Goal: Information Seeking & Learning: Learn about a topic

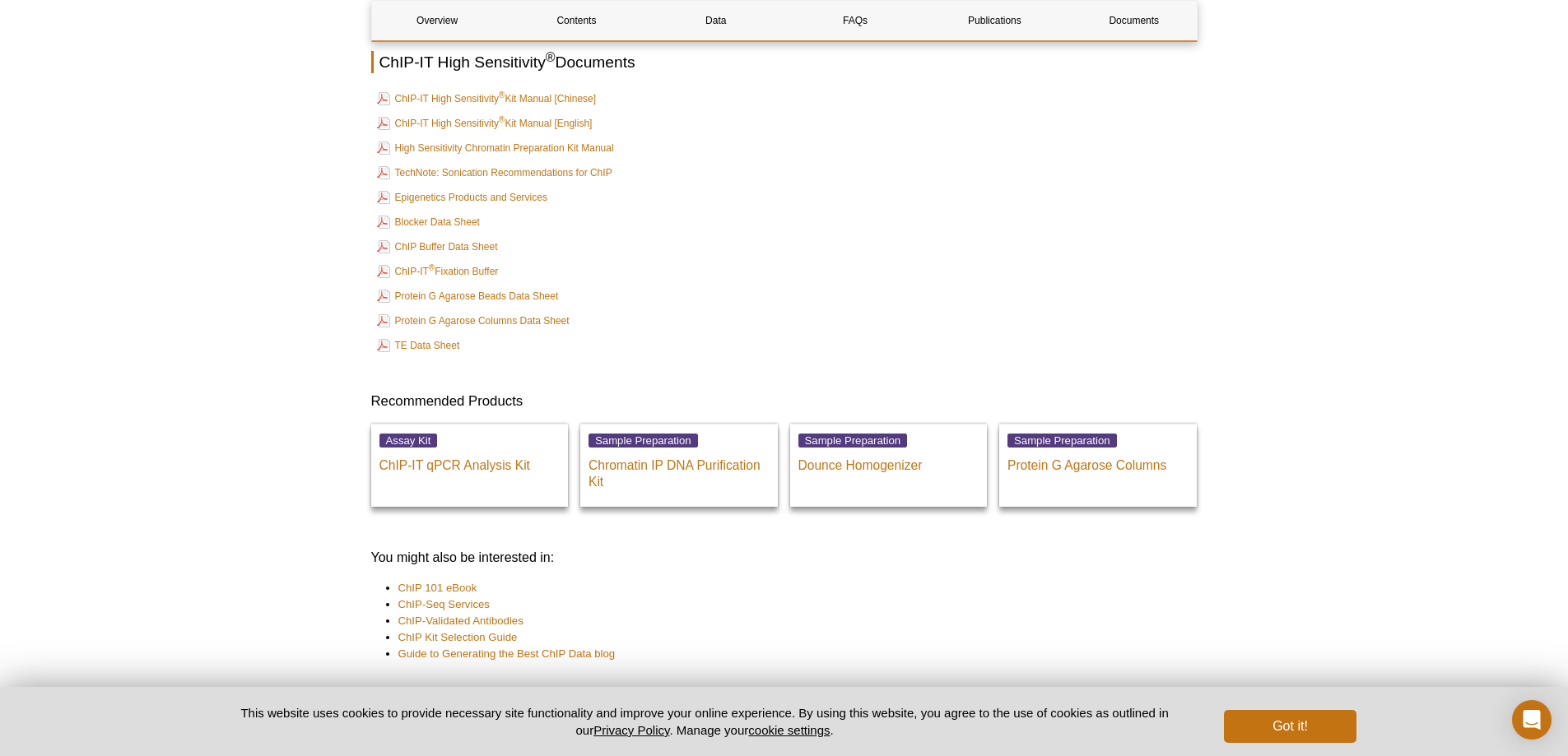
scroll to position [5931, 0]
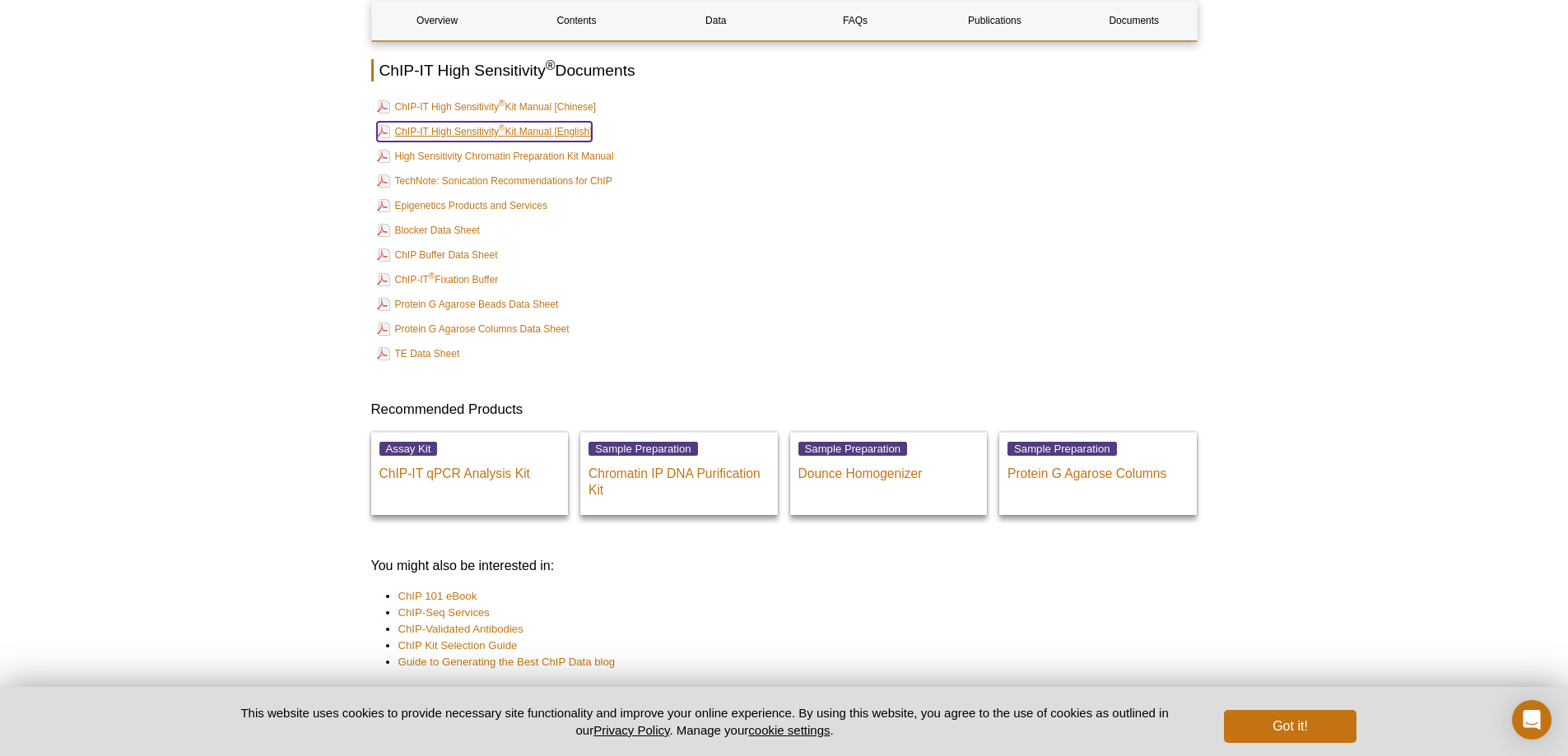
click at [518, 121] on link "ChIP-IT High Sensitivity ® Kit Manual [English]" at bounding box center [484, 131] width 215 height 20
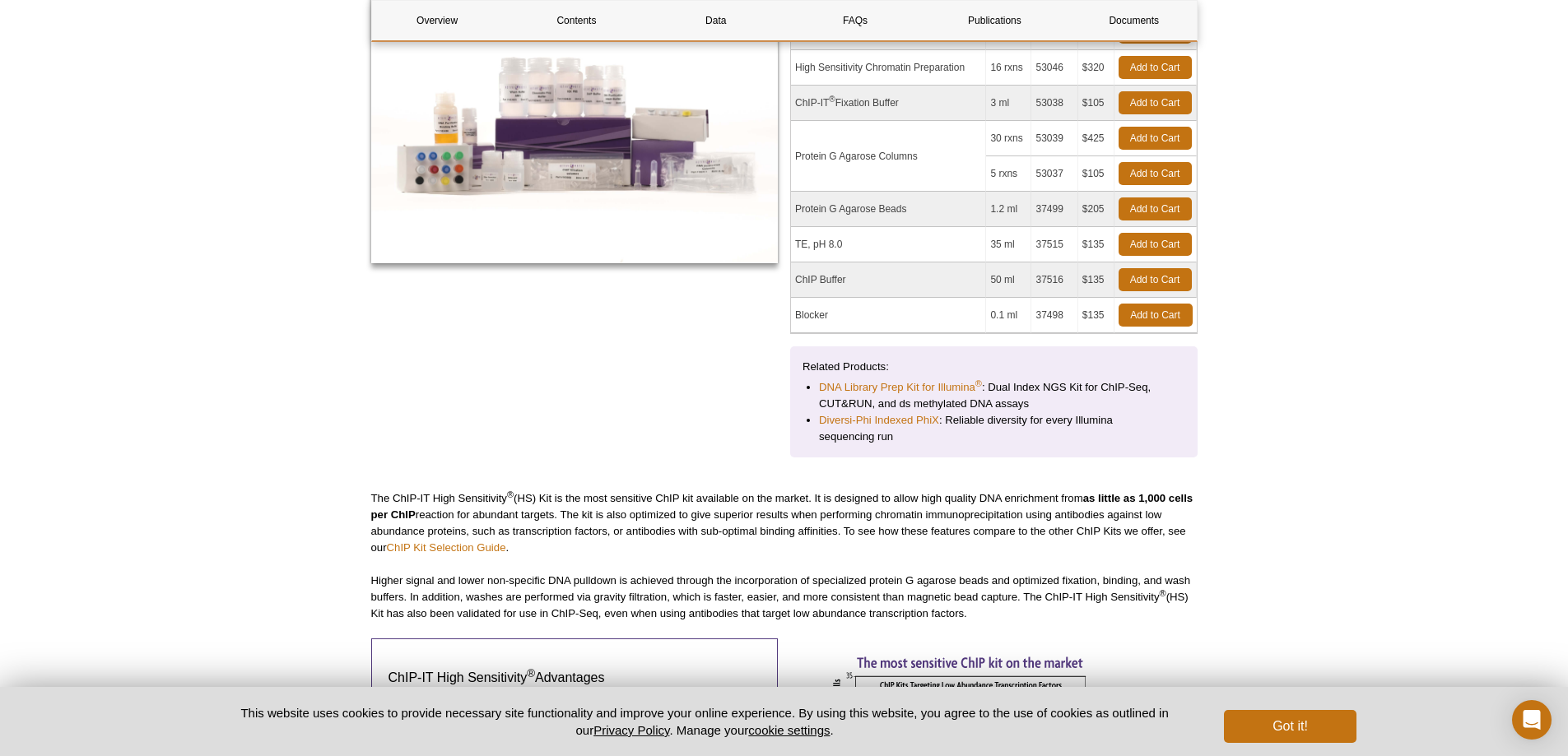
scroll to position [0, 0]
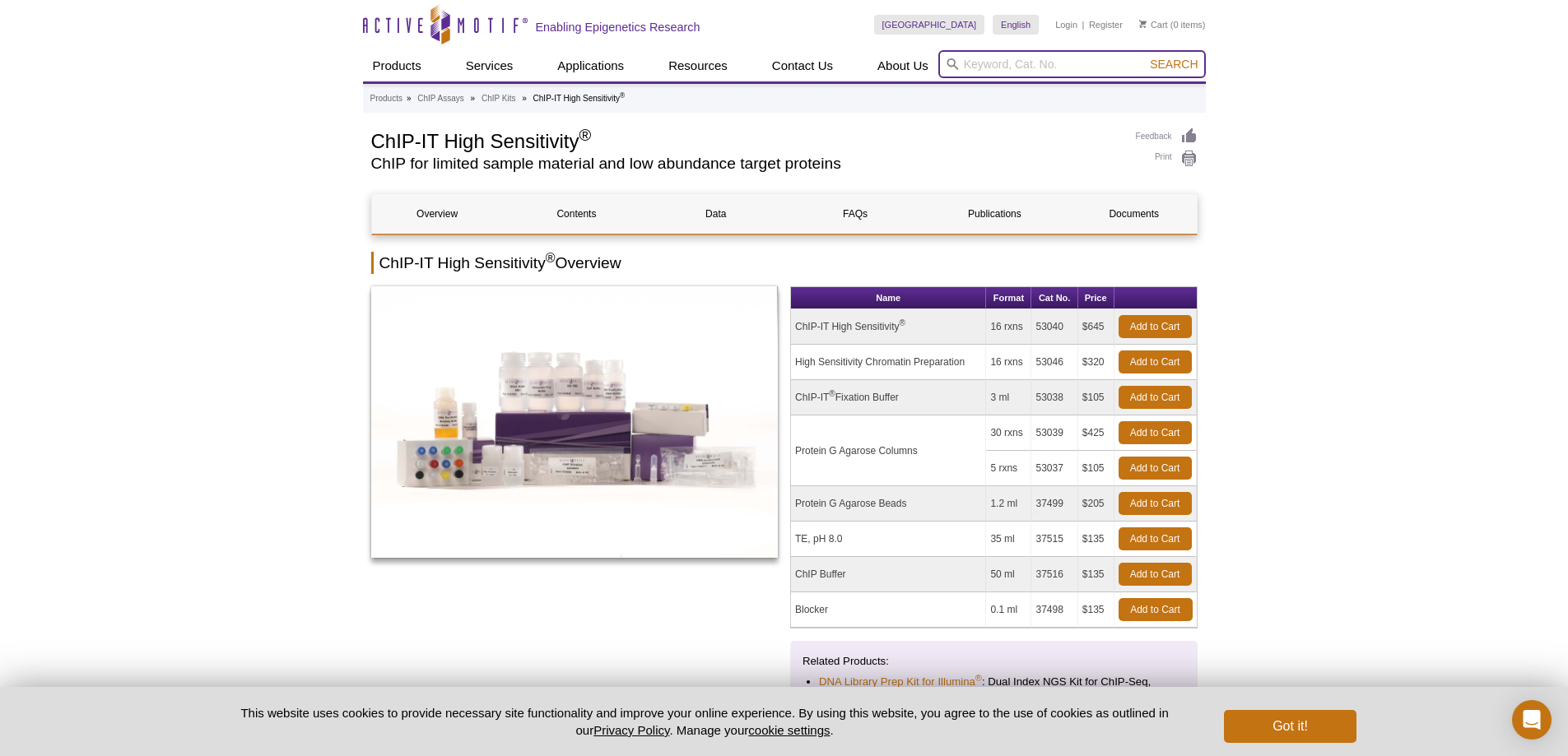
click at [1040, 69] on input "search" at bounding box center [1072, 63] width 268 height 28
type input "40401"
click at [1144, 56] on button "Search" at bounding box center [1173, 63] width 57 height 14
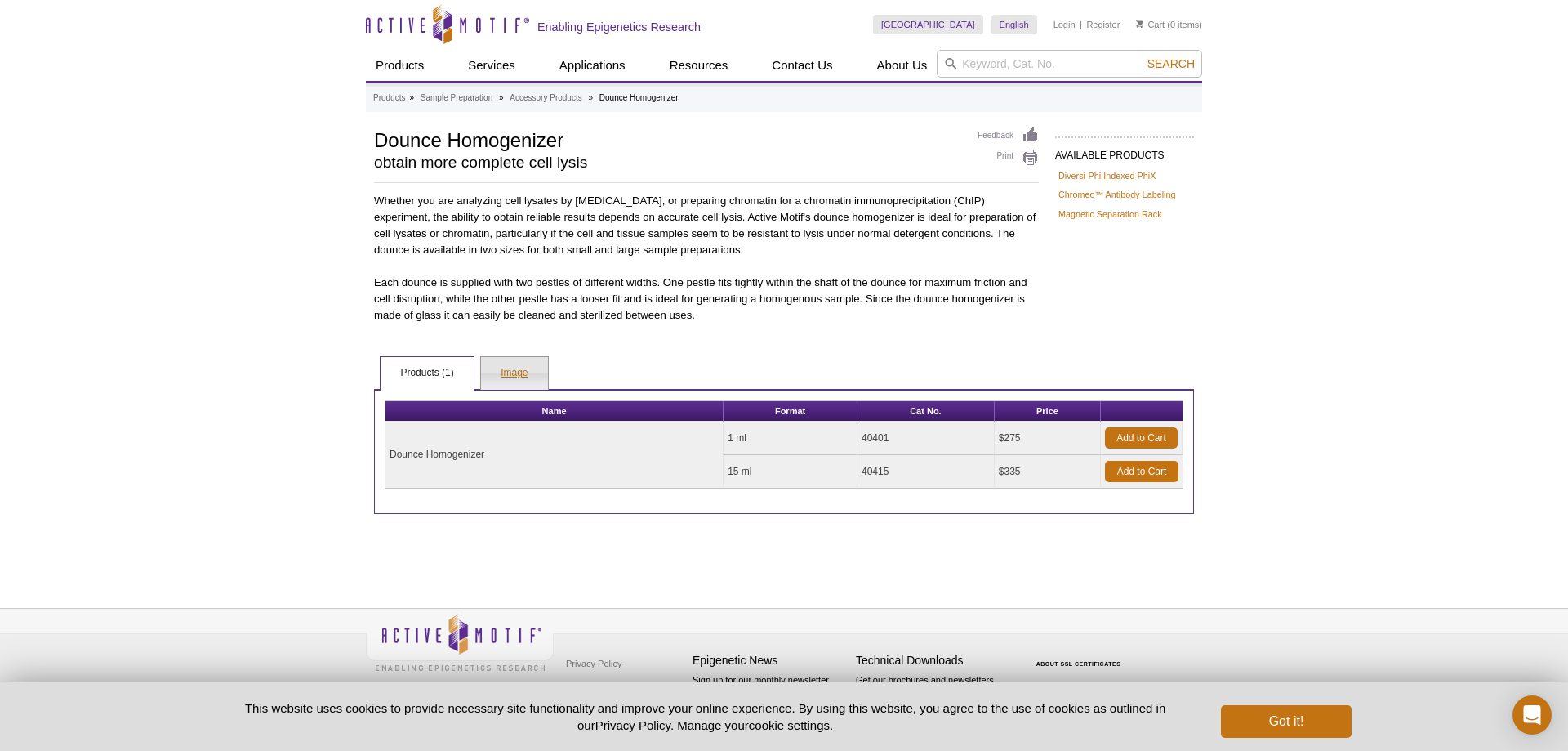
click at [515, 371] on link "Image" at bounding box center [514, 373] width 66 height 32
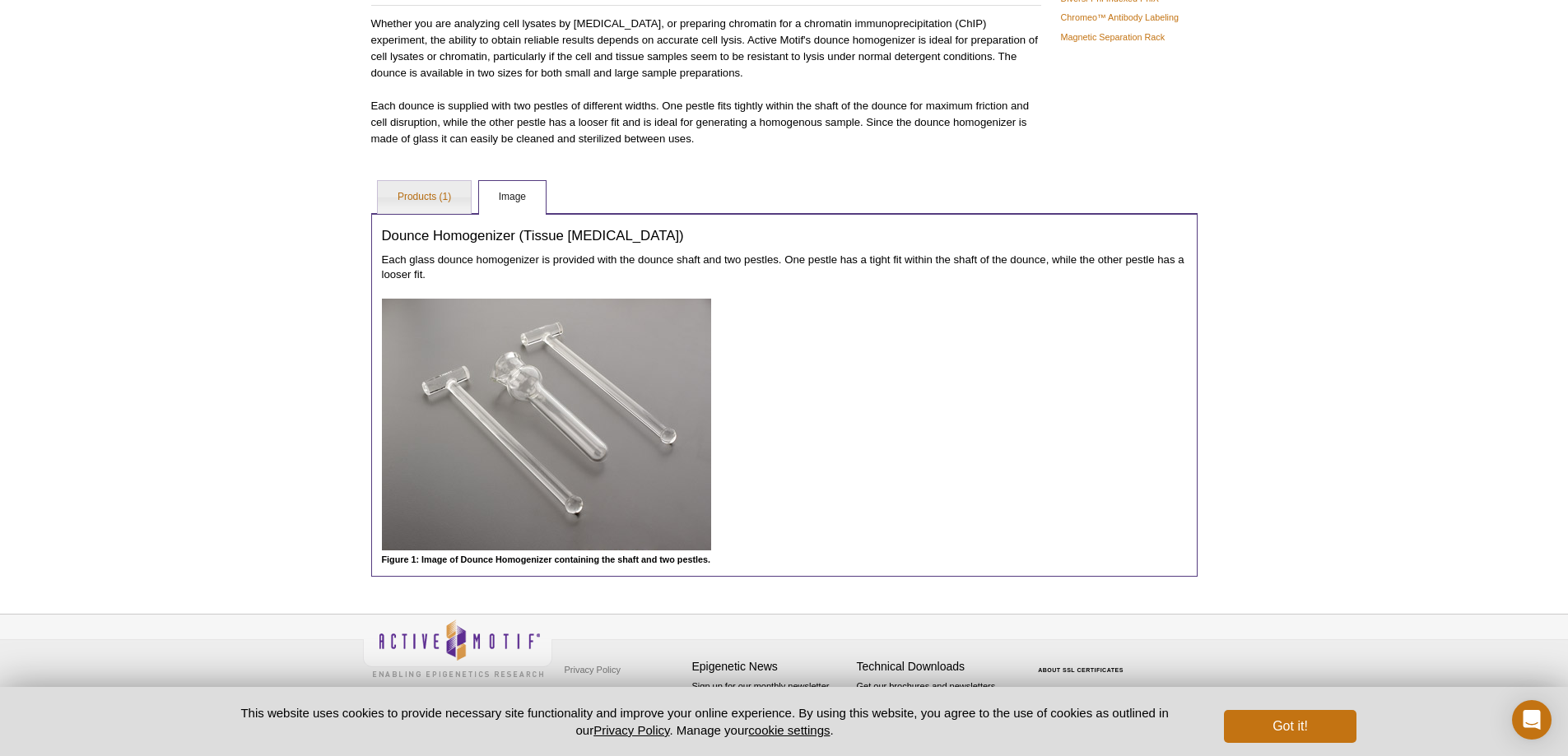
scroll to position [180, 0]
click at [430, 192] on link "Products (1)" at bounding box center [424, 196] width 93 height 32
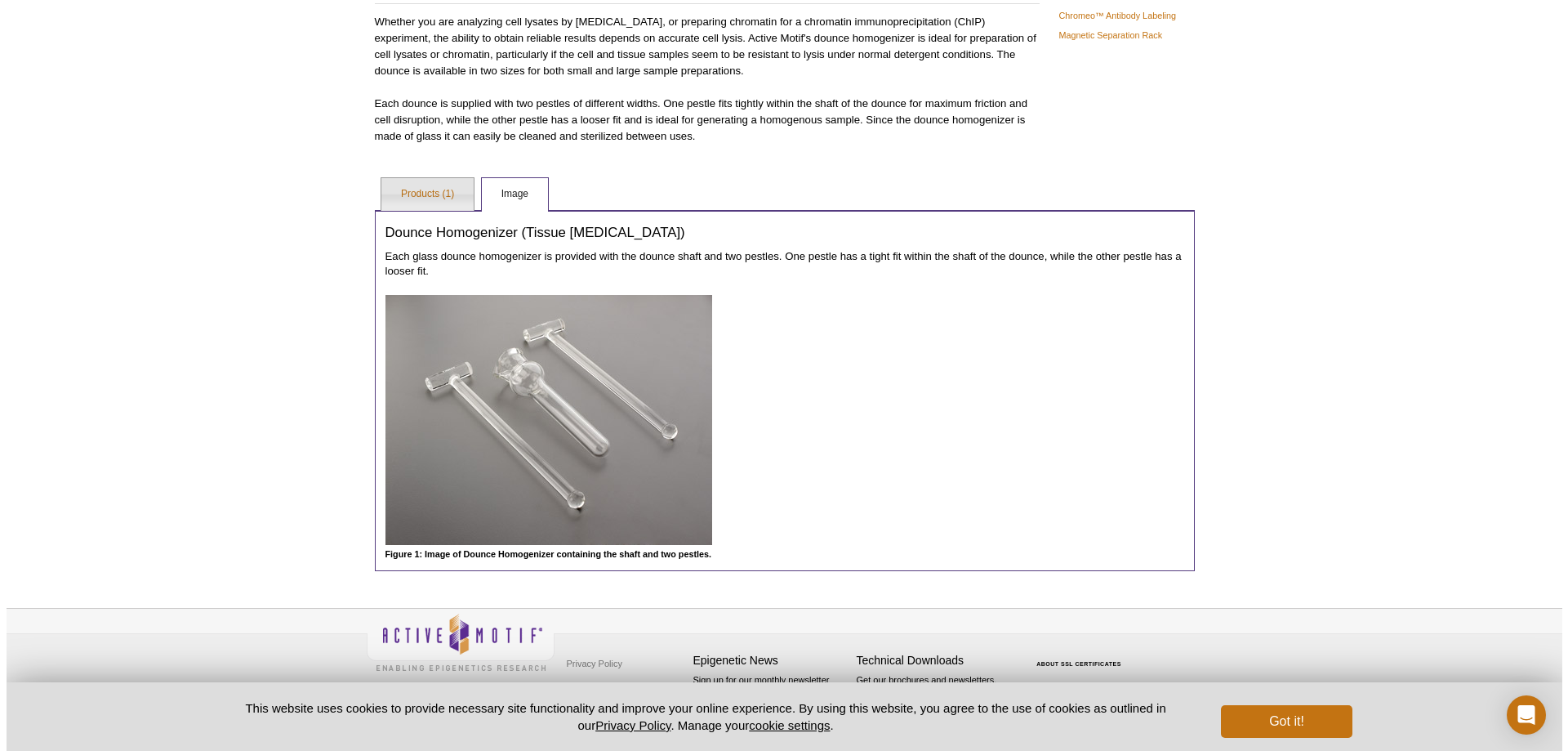
scroll to position [0, 0]
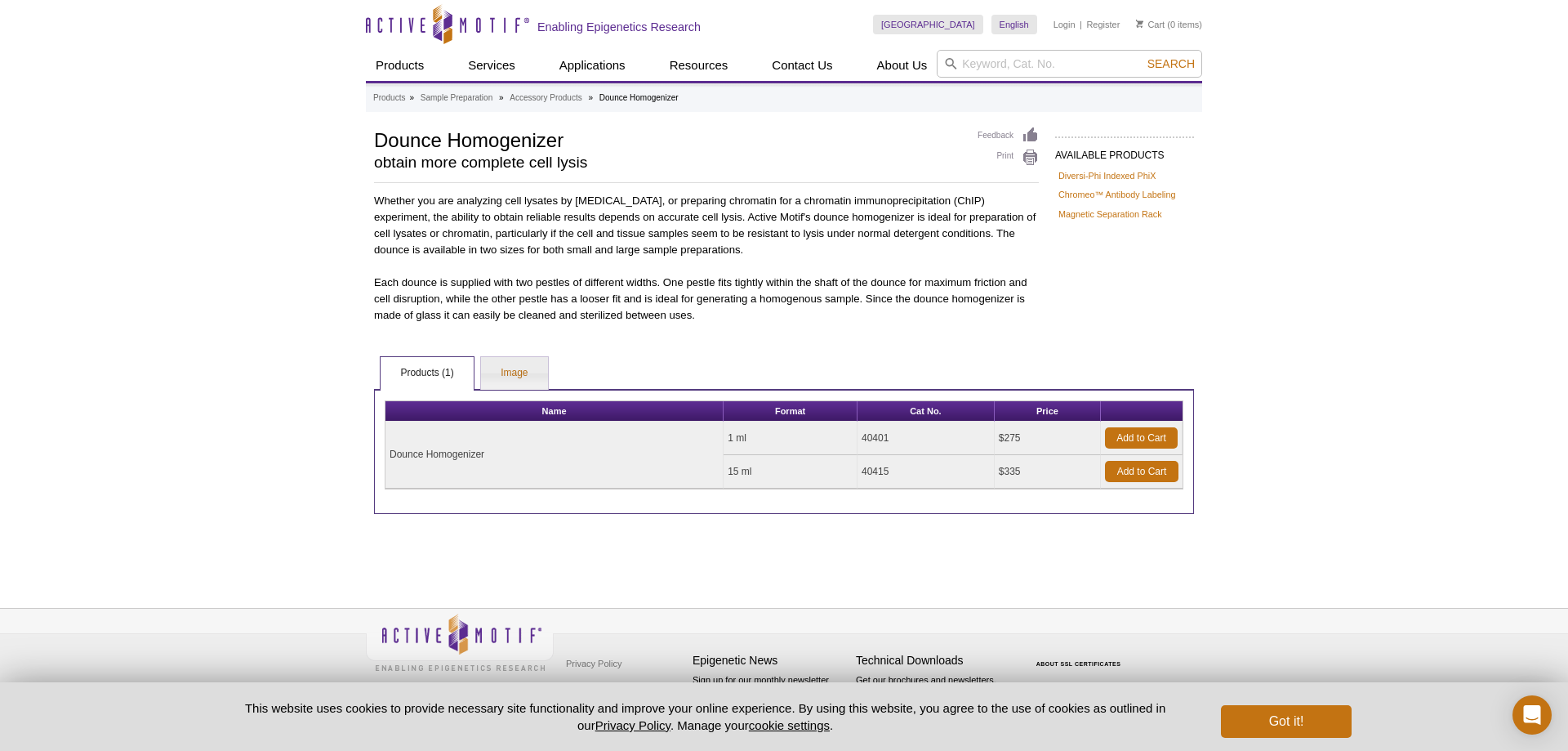
drag, startPoint x: 751, startPoint y: 436, endPoint x: 722, endPoint y: 436, distance: 29.0
click at [722, 436] on tr "Dounce Homogenizer 1 ml 40401 $275 Add to Cart" at bounding box center [784, 438] width 797 height 33
